Goal: Check status: Check status

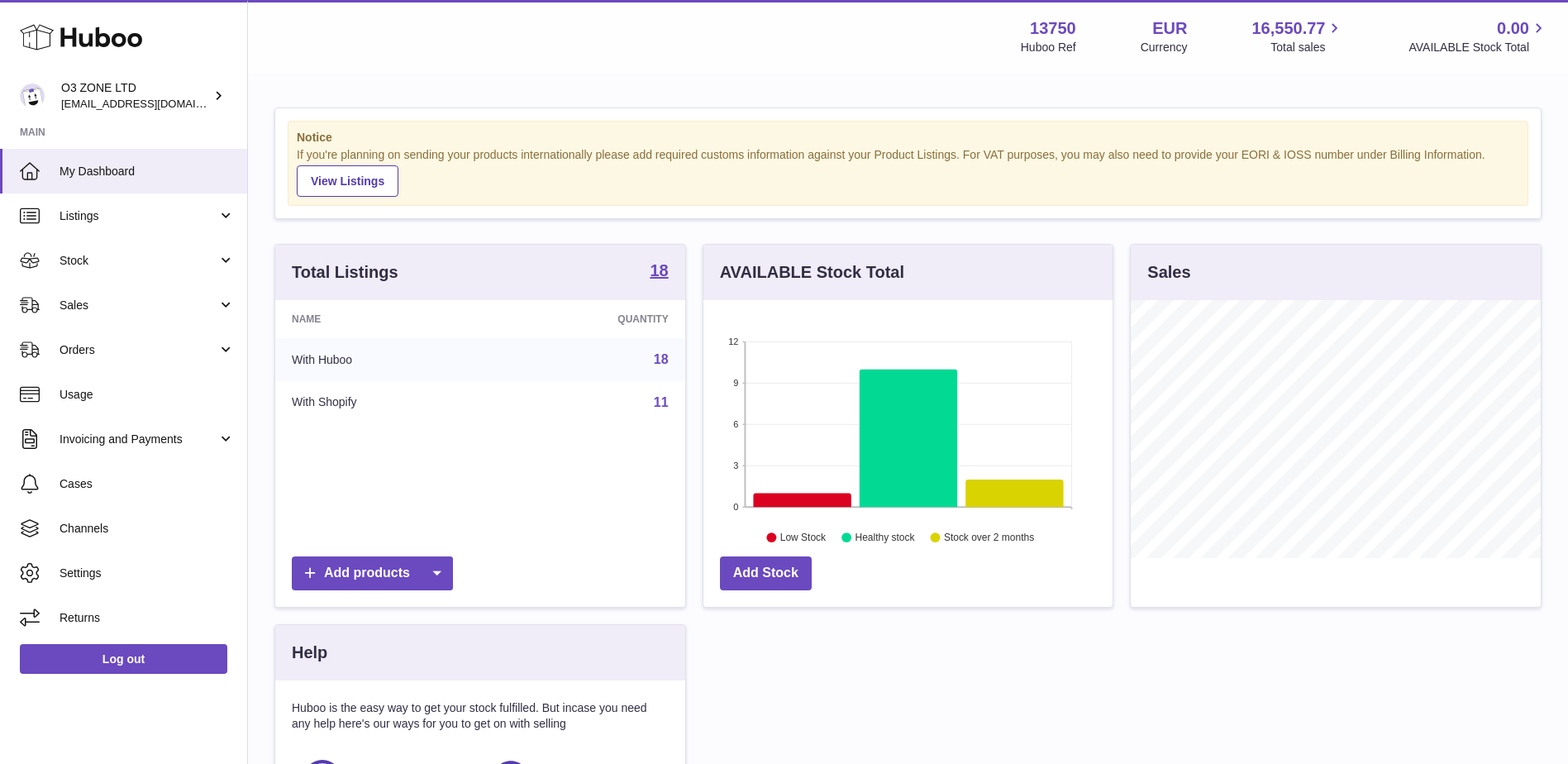
scroll to position [258, 409]
click at [120, 264] on span "Stock" at bounding box center [138, 261] width 158 height 16
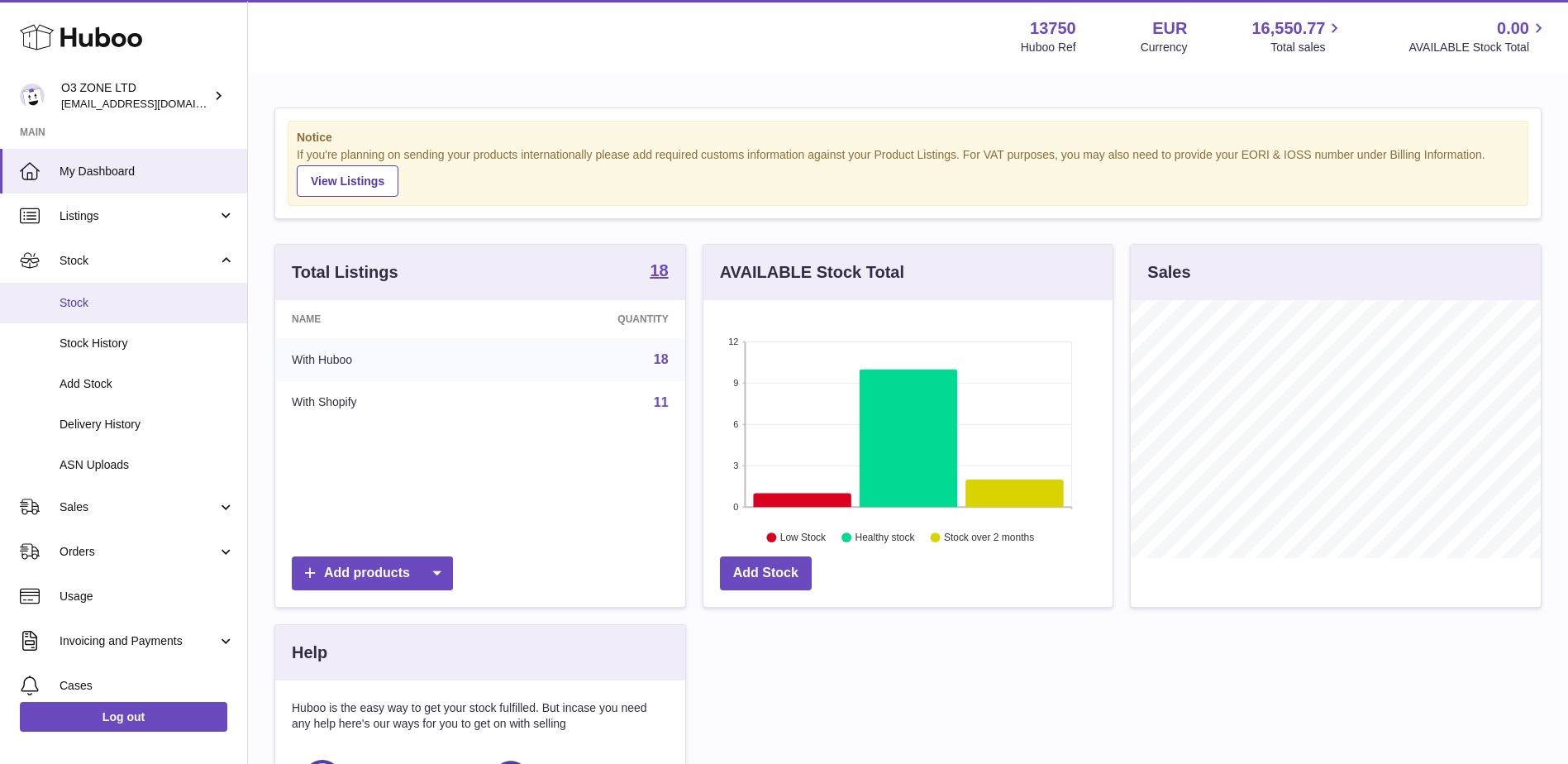
click at [108, 310] on span "Stock" at bounding box center [146, 303] width 175 height 16
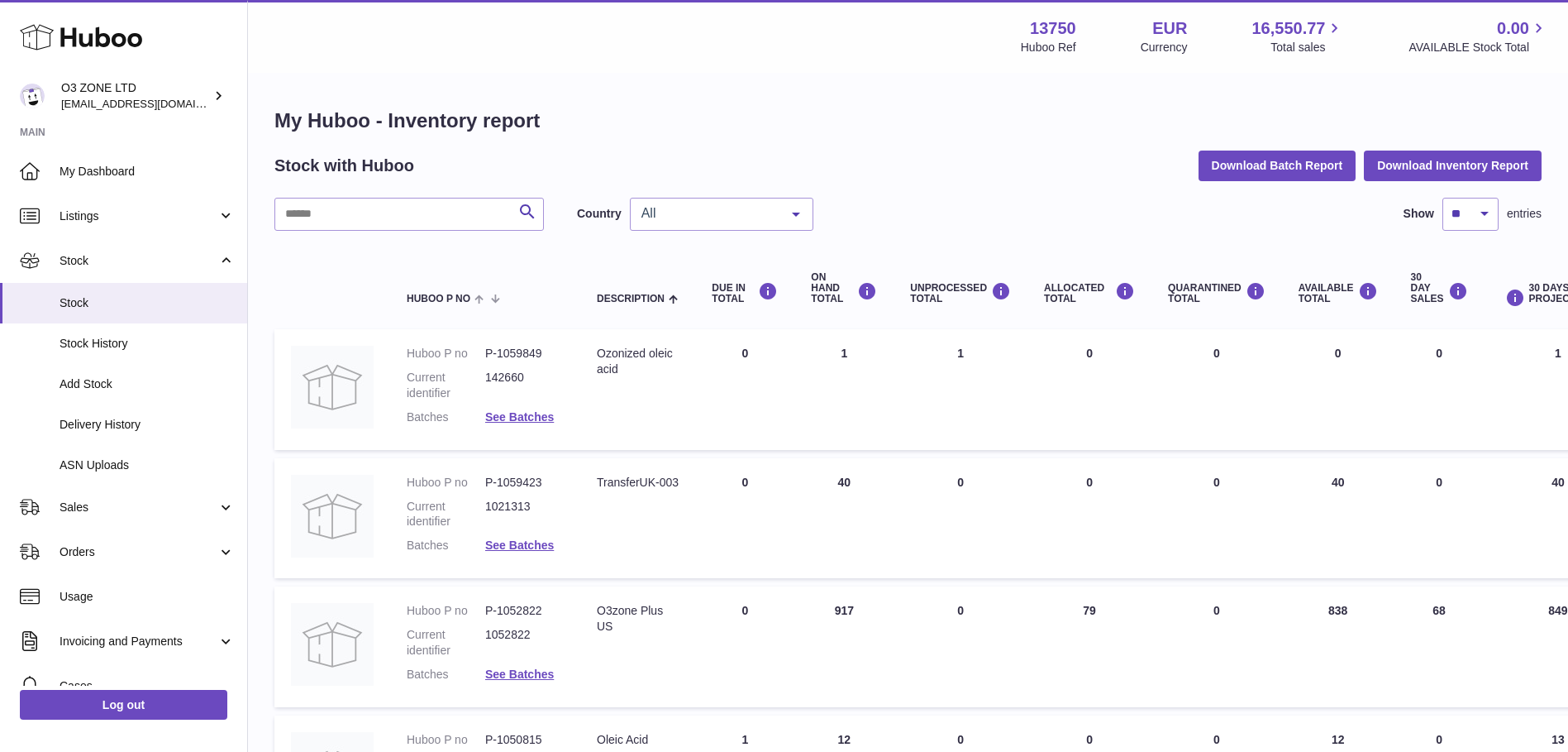
click at [714, 214] on span "All" at bounding box center [709, 214] width 143 height 16
click at [694, 315] on span "NL" at bounding box center [721, 313] width 182 height 33
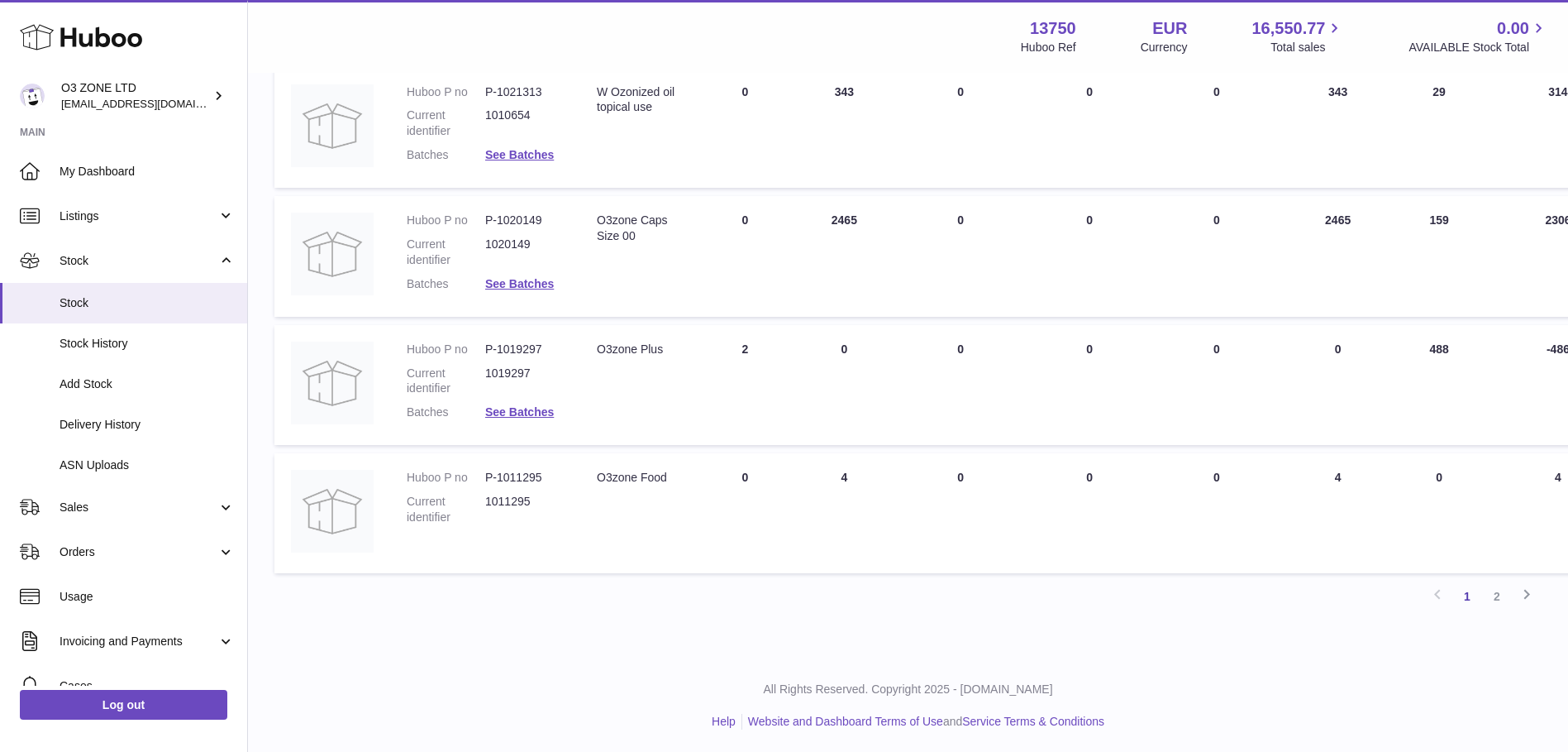
scroll to position [1036, 0]
click at [1497, 596] on link "2" at bounding box center [1497, 593] width 30 height 30
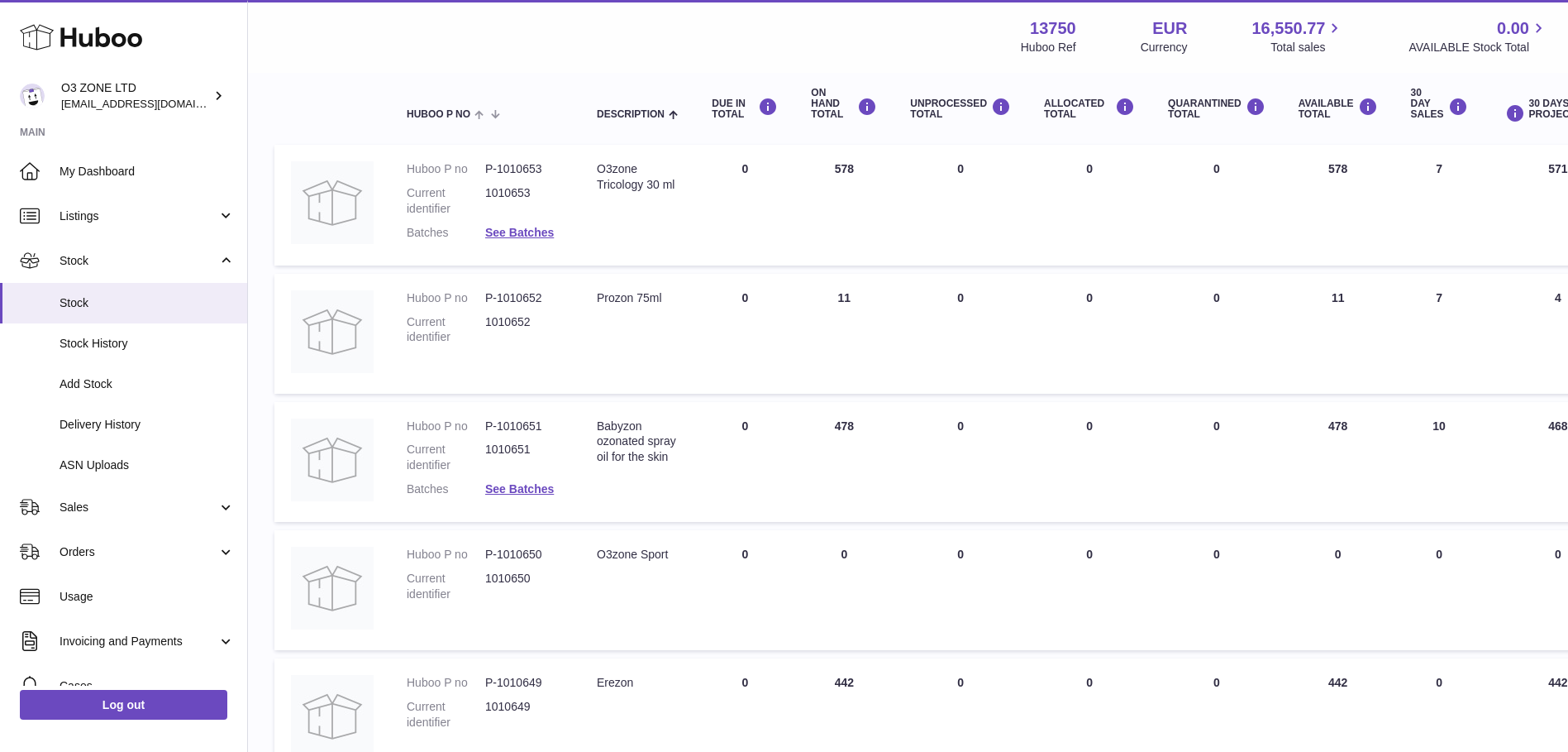
scroll to position [392, 0]
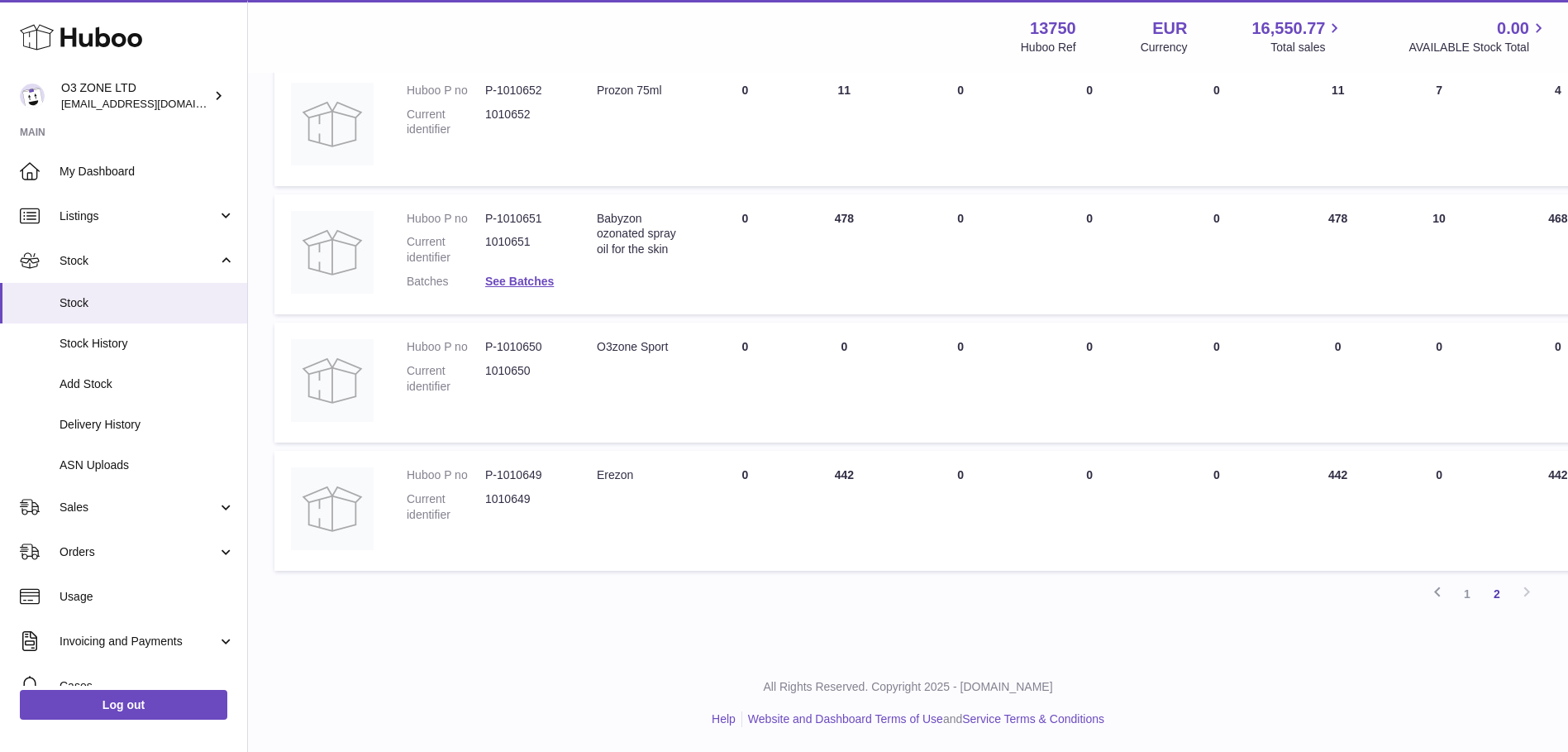
click at [1475, 596] on link "1" at bounding box center [1467, 593] width 30 height 30
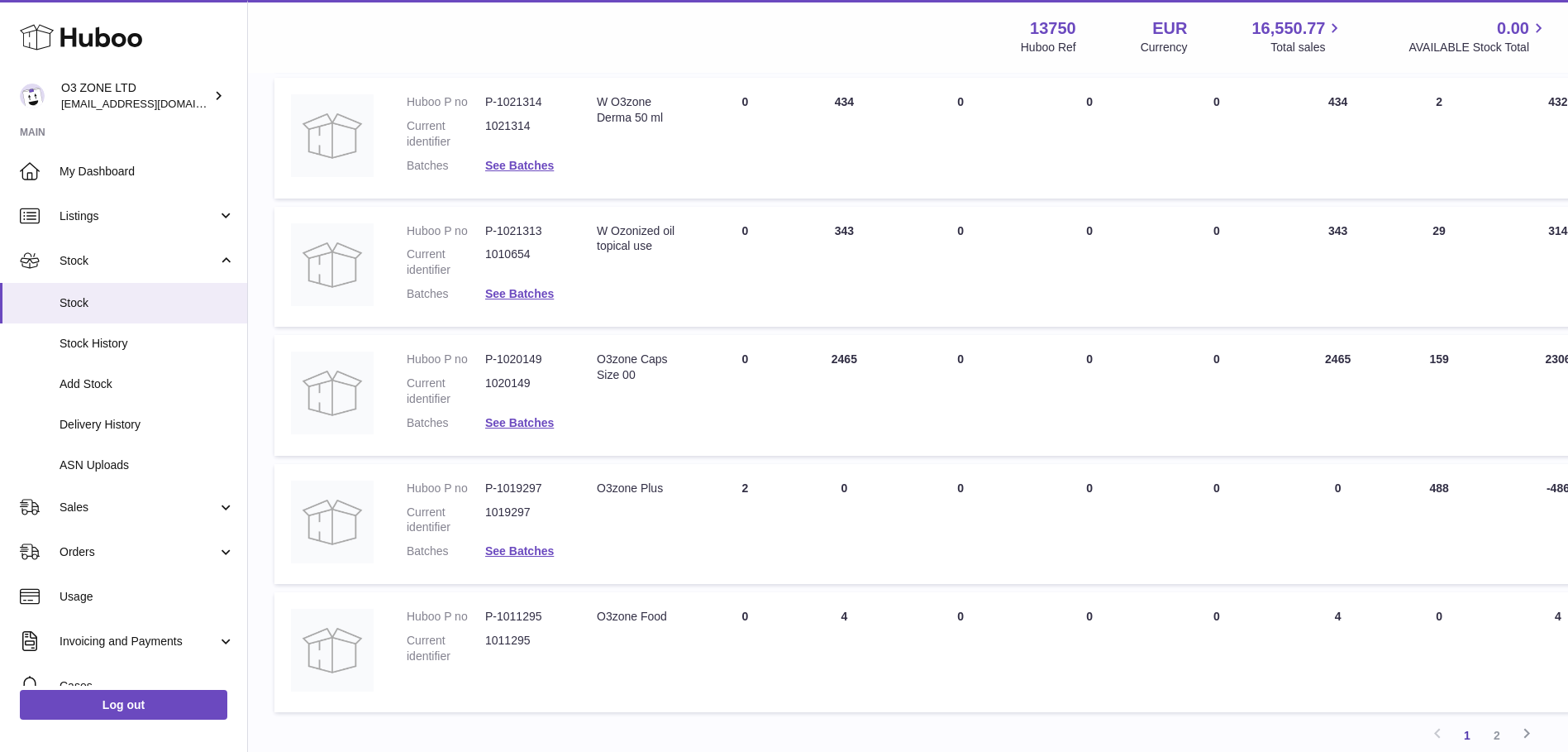
scroll to position [902, 0]
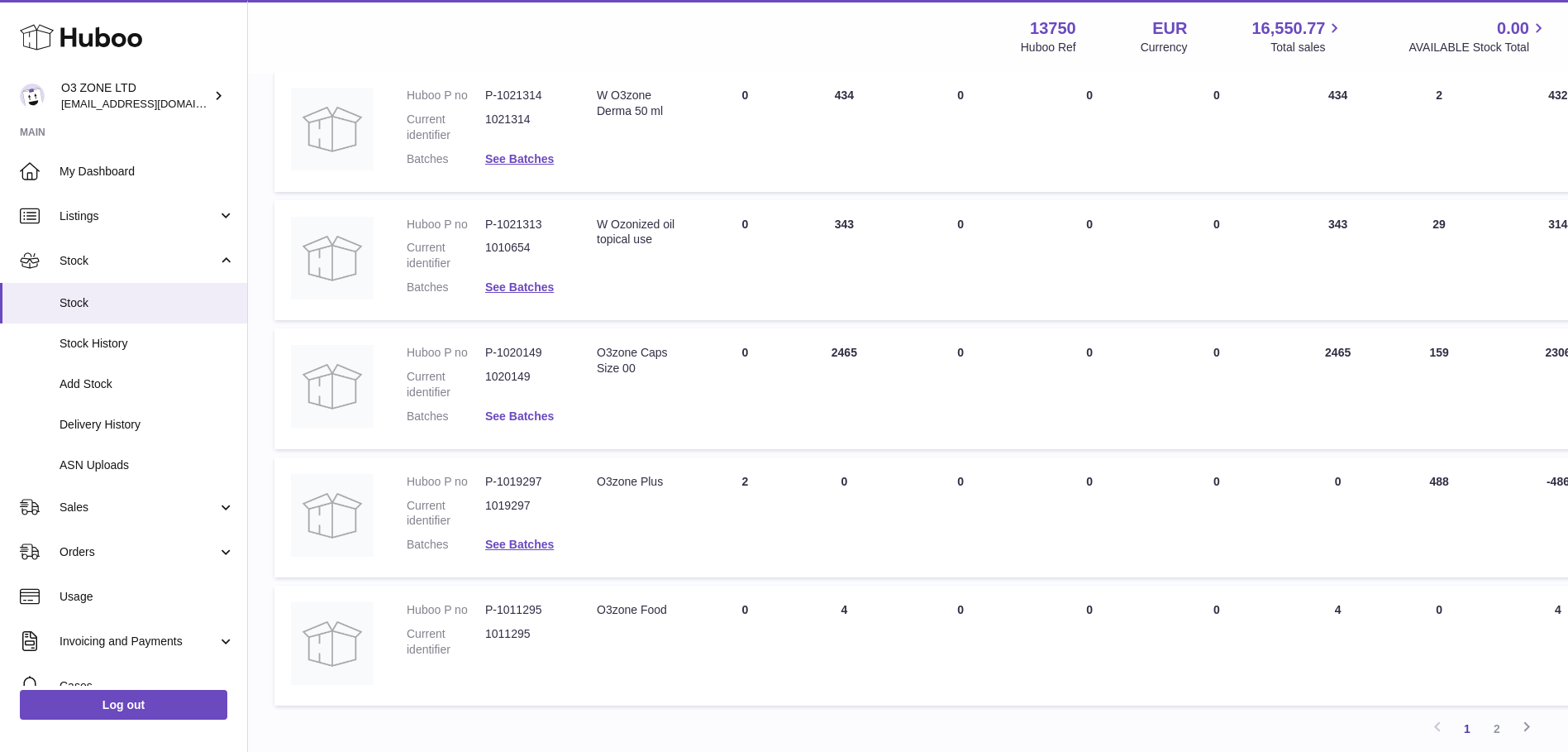
click at [516, 420] on link "See Batches" at bounding box center [519, 415] width 68 height 13
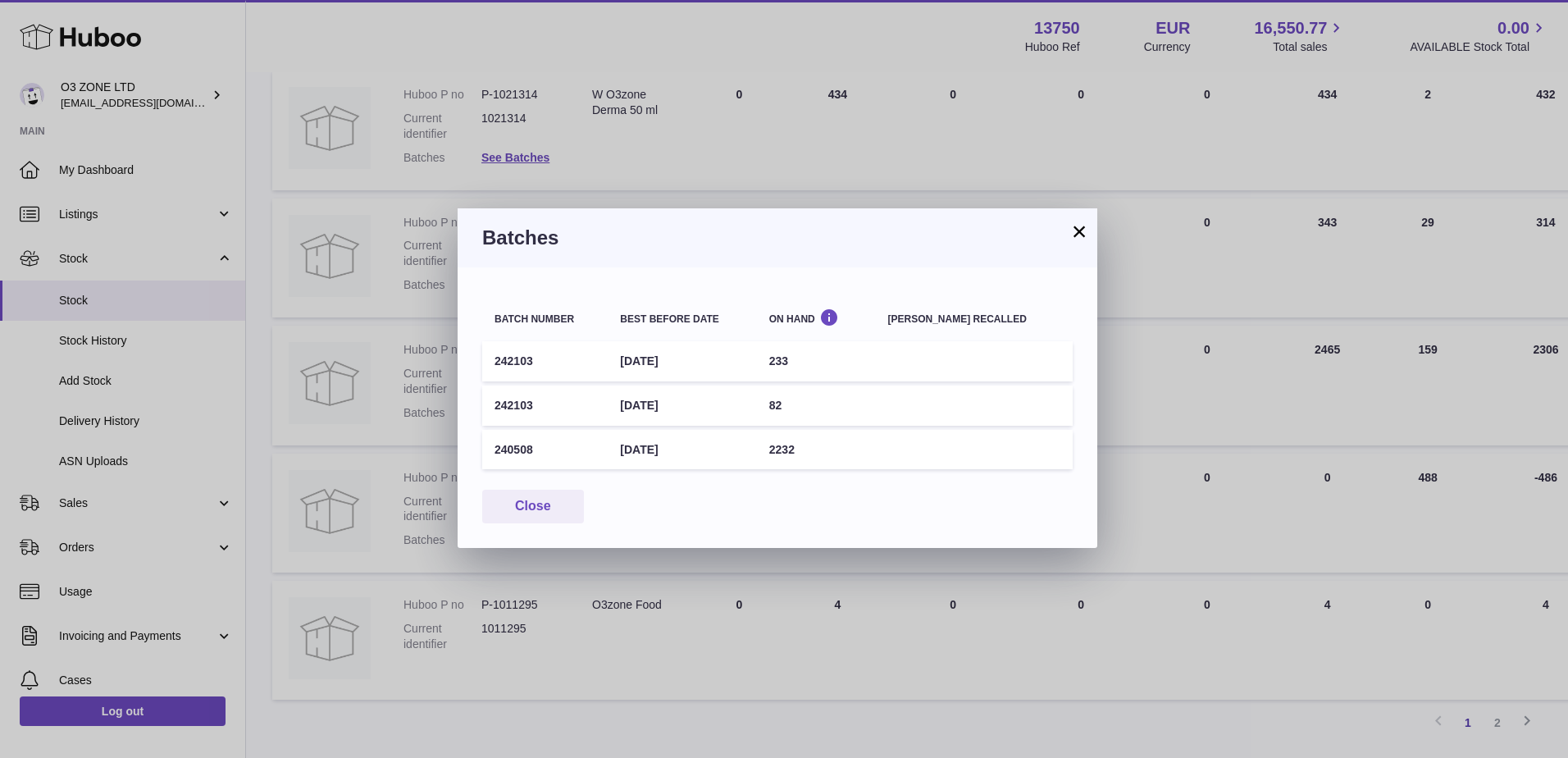
click at [1085, 235] on button "×" at bounding box center [1079, 231] width 20 height 20
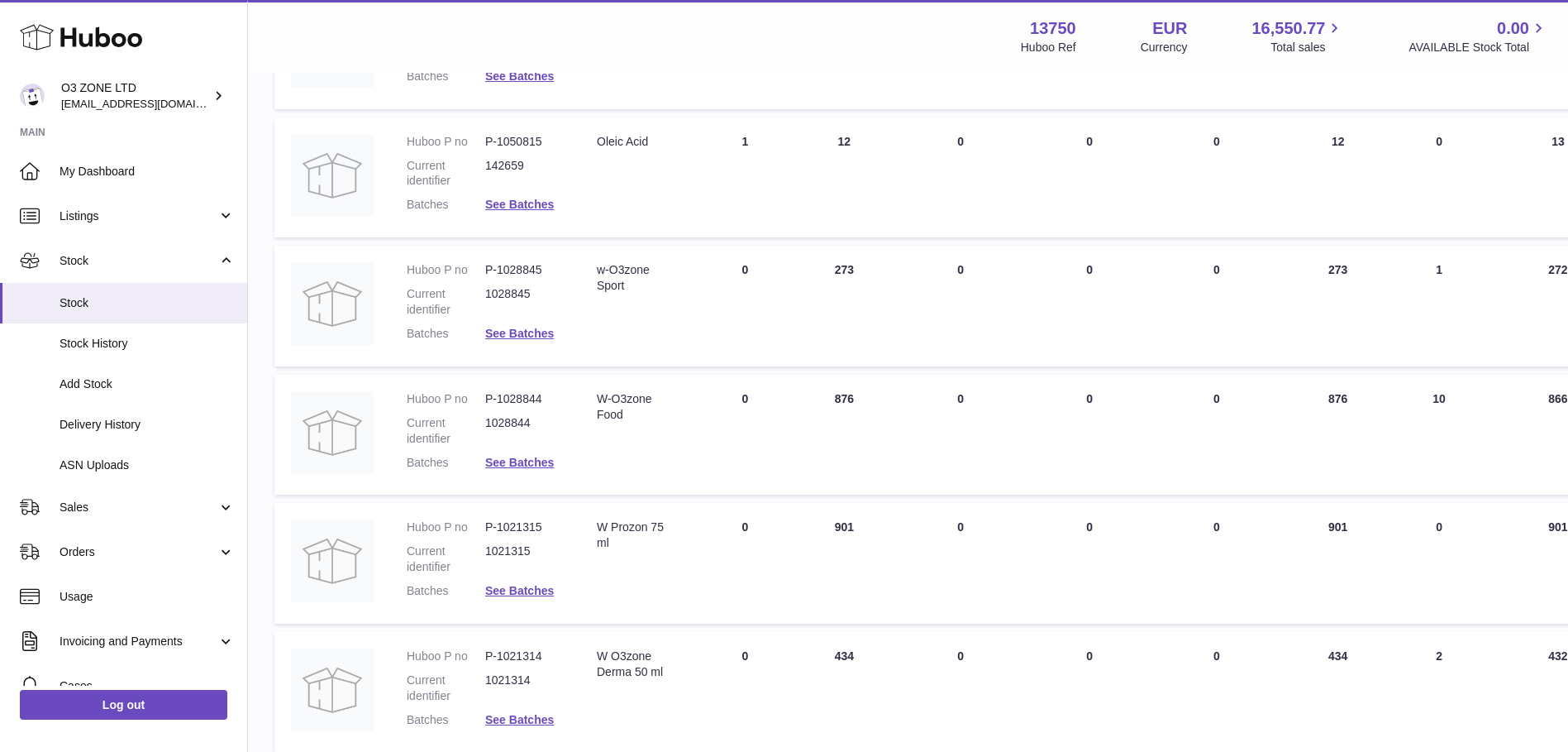
scroll to position [0, 0]
